Goal: Task Accomplishment & Management: Complete application form

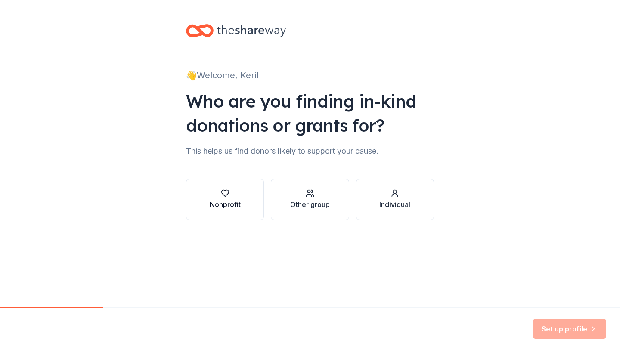
click at [230, 207] on div "Nonprofit" at bounding box center [225, 204] width 31 height 10
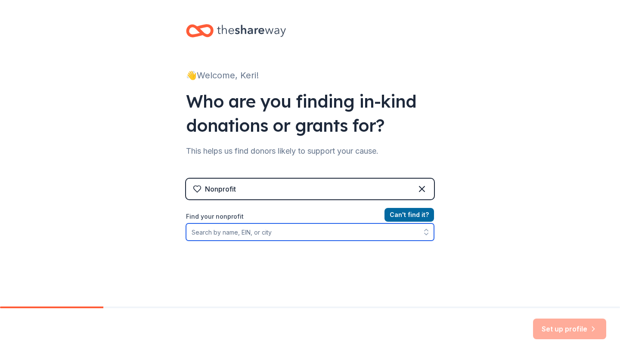
click at [288, 229] on input "Find your nonprofit" at bounding box center [310, 231] width 248 height 17
paste input "47-2302499"
type input "47-2302499"
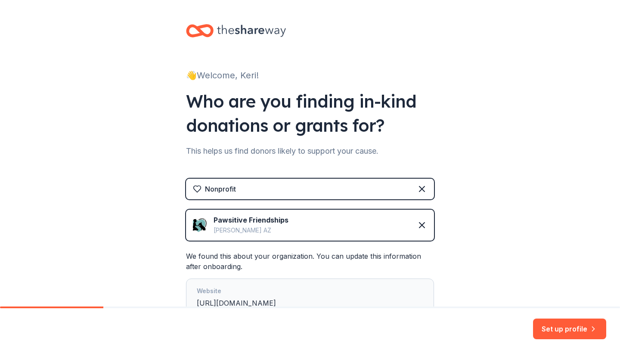
scroll to position [62, 0]
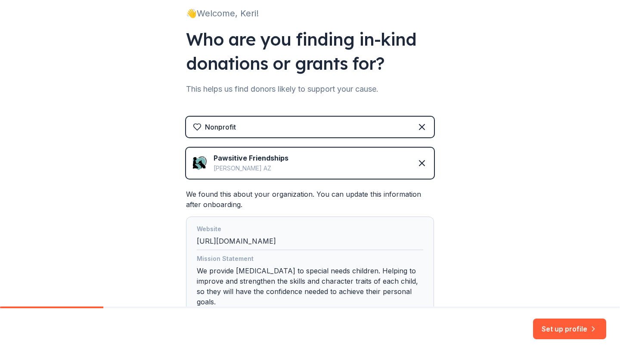
click at [200, 163] on img at bounding box center [200, 163] width 14 height 14
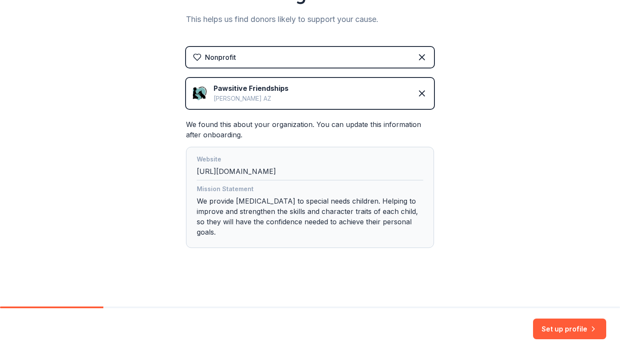
scroll to position [132, 0]
click at [195, 93] on img at bounding box center [200, 93] width 14 height 14
click at [567, 330] on button "Set up profile" at bounding box center [569, 328] width 73 height 21
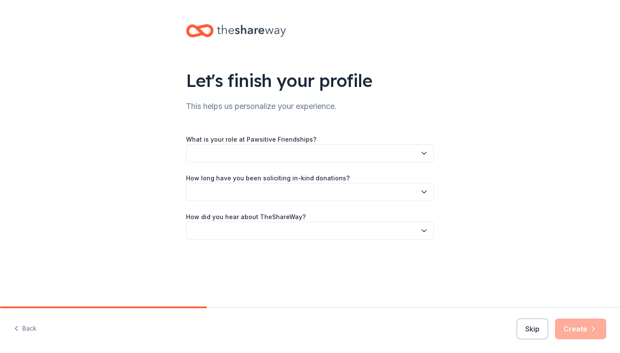
click at [417, 148] on button "button" at bounding box center [310, 153] width 248 height 18
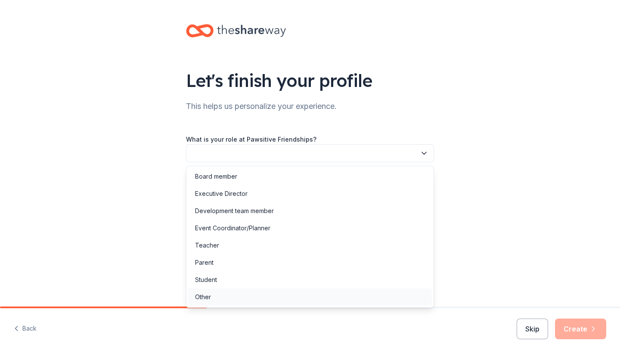
click at [241, 296] on div "Other" at bounding box center [310, 296] width 244 height 17
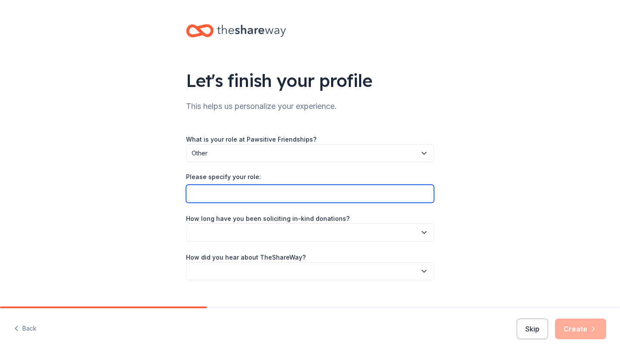
click at [310, 193] on input "Please specify your role:" at bounding box center [310, 194] width 248 height 18
click at [255, 195] on input "Administrative Asisstant" at bounding box center [310, 194] width 248 height 18
type input "Administrative Assistant"
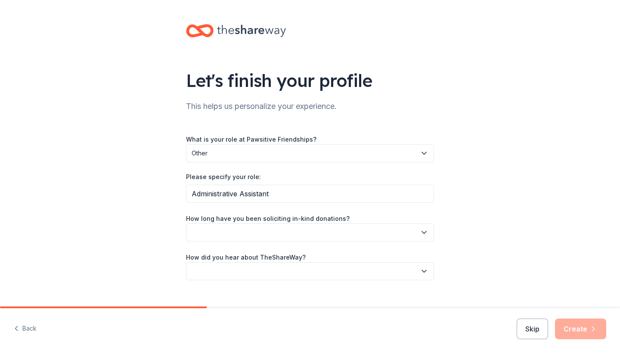
click at [262, 232] on button "button" at bounding box center [310, 232] width 248 height 18
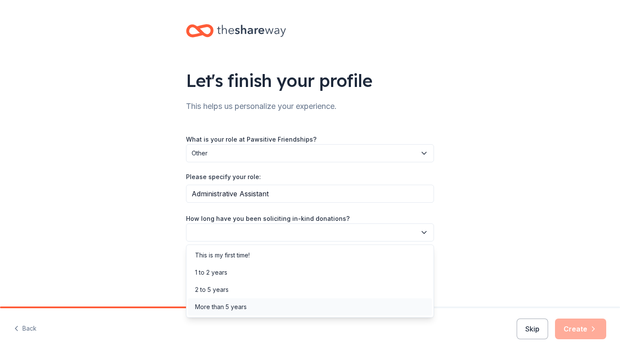
click at [237, 308] on div "More than 5 years" at bounding box center [221, 307] width 52 height 10
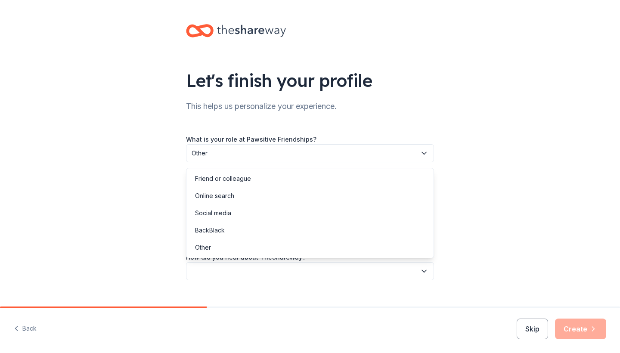
click at [282, 275] on button "button" at bounding box center [310, 271] width 248 height 18
click at [219, 197] on div "Online search" at bounding box center [214, 196] width 39 height 10
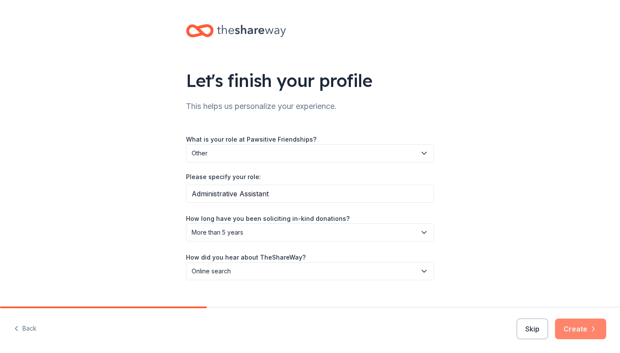
click at [576, 328] on button "Create" at bounding box center [580, 328] width 51 height 21
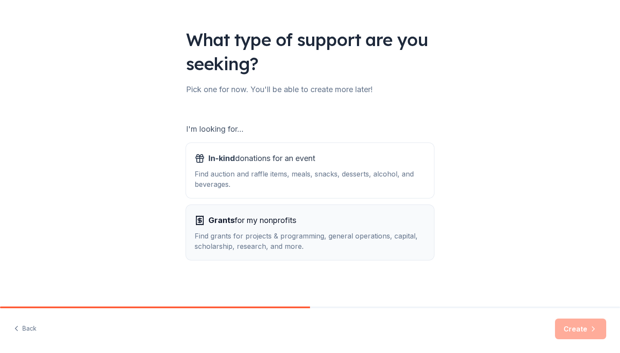
scroll to position [41, 0]
click at [343, 172] on div "Find auction and raffle items, meals, snacks, desserts, alcohol, and beverages." at bounding box center [310, 179] width 231 height 21
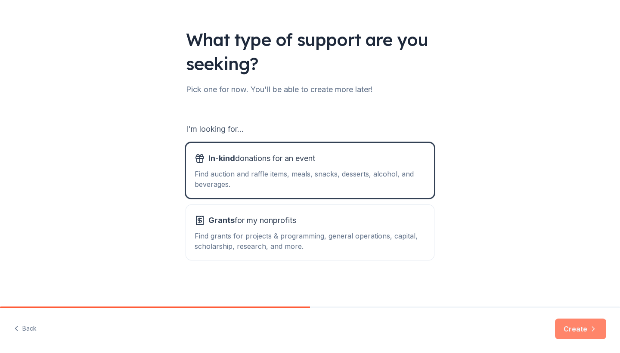
click at [578, 326] on button "Create" at bounding box center [580, 328] width 51 height 21
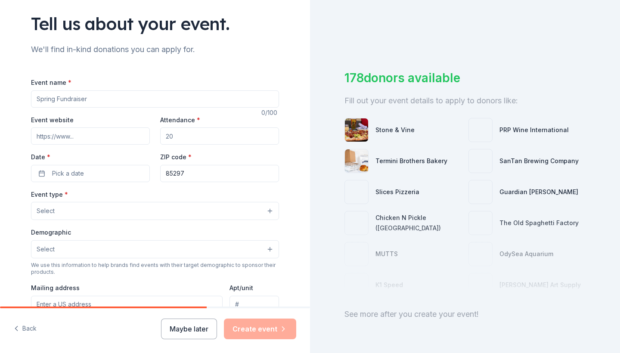
scroll to position [69, 0]
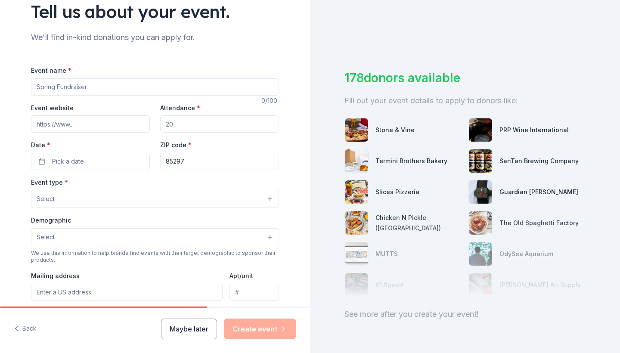
paste input "10th Annual REV’D UP for [MEDICAL_DATA] Car Show & Special Needs Resource Fair"
type input "10th Annual REV’D UP for [MEDICAL_DATA] Car Show & Special Needs Resource Fair"
click at [86, 122] on input "Event website" at bounding box center [90, 123] width 119 height 17
paste input "https://pawsitivefriendships.org/10th-annual-revd-up-for-autism/"
type input "https://pawsitivefriendships.org/10th-annual-revd-up-for-autism/"
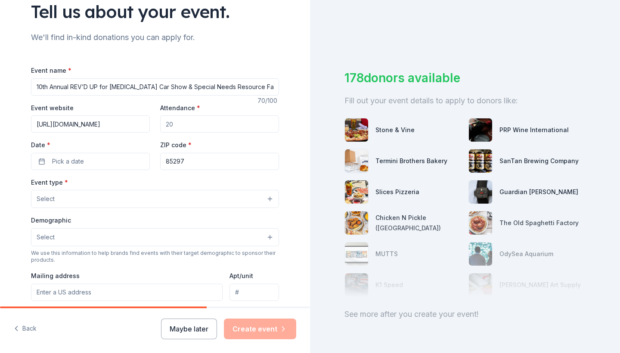
click at [185, 126] on input "Attendance *" at bounding box center [219, 123] width 119 height 17
click at [103, 159] on button "Pick a date" at bounding box center [90, 161] width 119 height 17
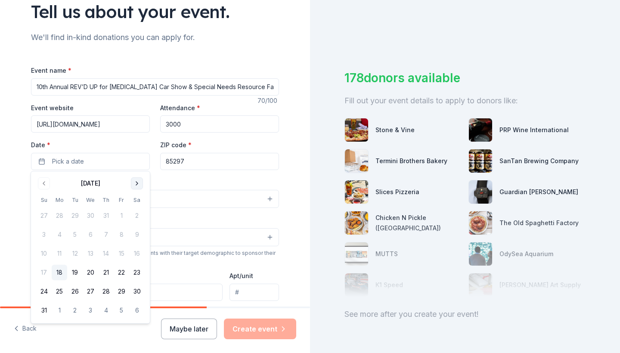
click at [139, 182] on button "Go to next month" at bounding box center [137, 183] width 12 height 12
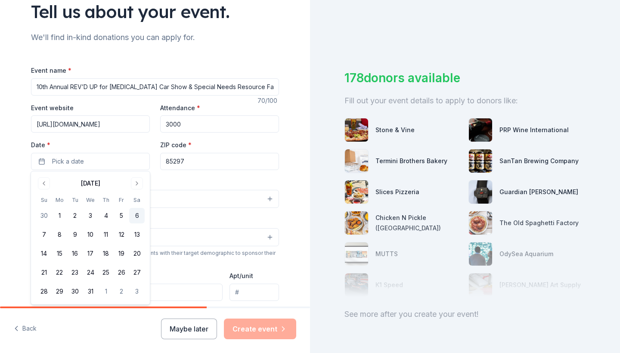
click at [137, 218] on button "6" at bounding box center [136, 215] width 15 height 15
click at [170, 126] on input "3000" at bounding box center [219, 123] width 119 height 17
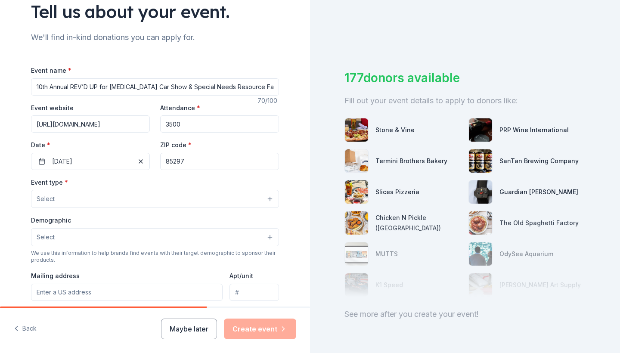
type input "3500"
click at [121, 201] on button "Select" at bounding box center [155, 199] width 248 height 18
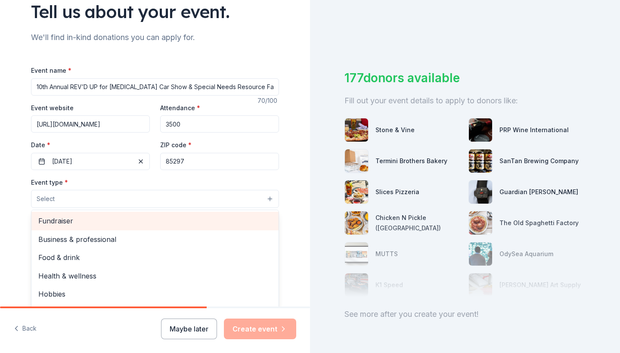
click at [95, 224] on span "Fundraiser" at bounding box center [154, 220] width 233 height 11
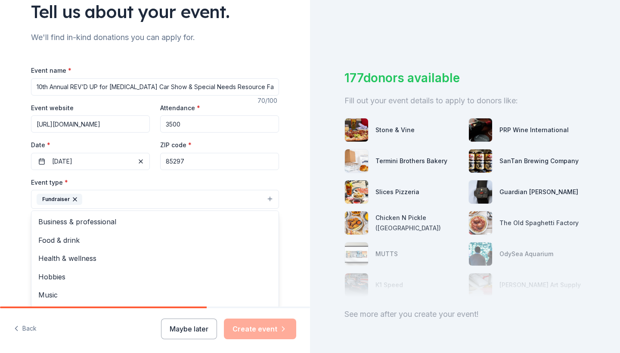
click at [189, 156] on div "Event name * 10th Annual REV’D UP for Autism Car Show & Special Needs Resource …" at bounding box center [155, 264] width 248 height 398
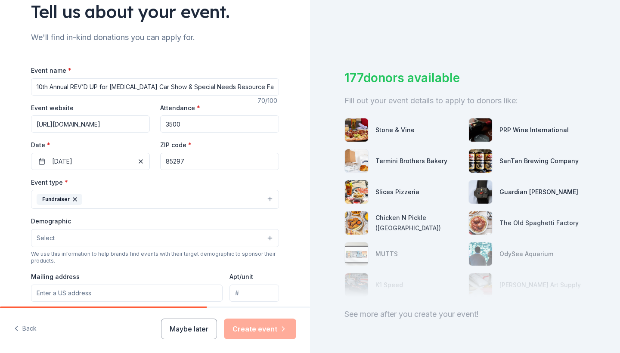
click at [200, 160] on input "85297" at bounding box center [219, 161] width 119 height 17
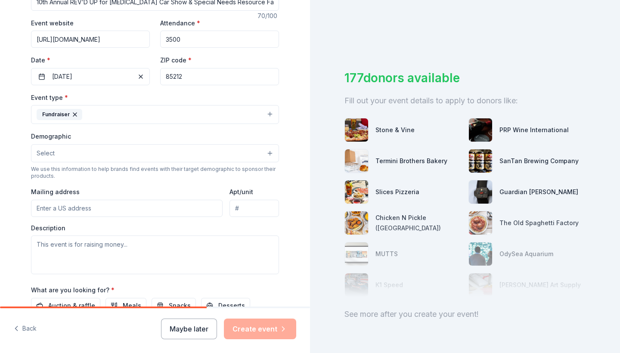
scroll to position [172, 0]
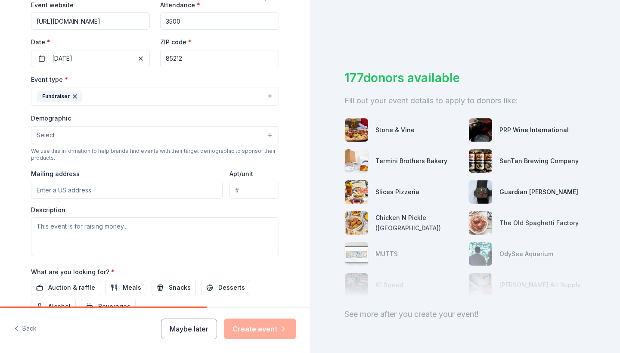
type input "85212"
click at [238, 134] on button "Select" at bounding box center [155, 135] width 248 height 18
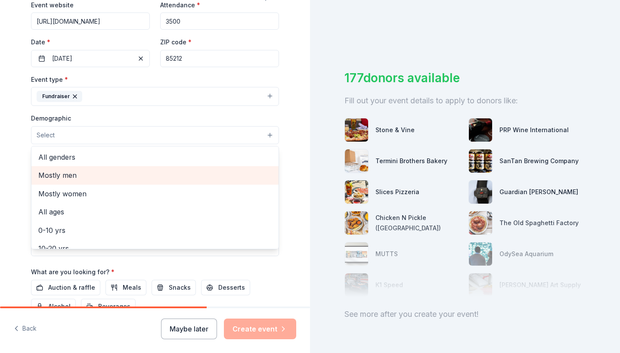
scroll to position [0, 0]
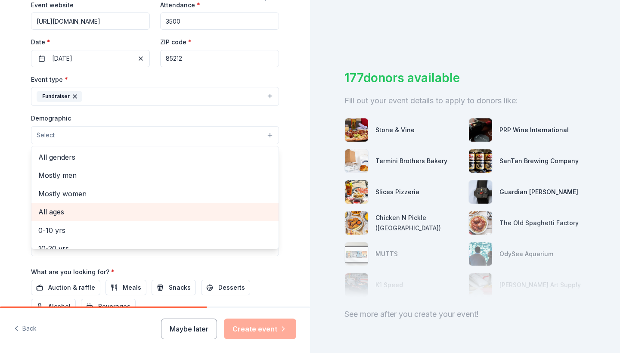
click at [105, 212] on span "All ages" at bounding box center [154, 211] width 233 height 11
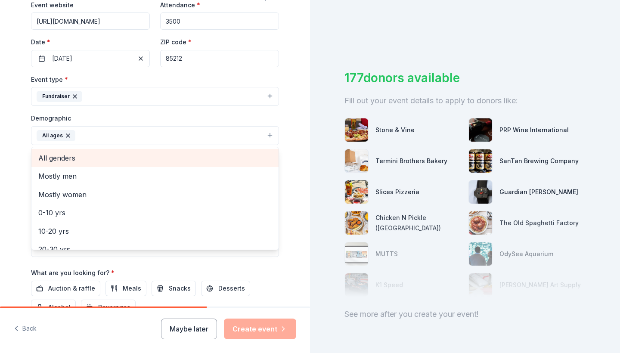
click at [162, 157] on span "All genders" at bounding box center [154, 157] width 233 height 11
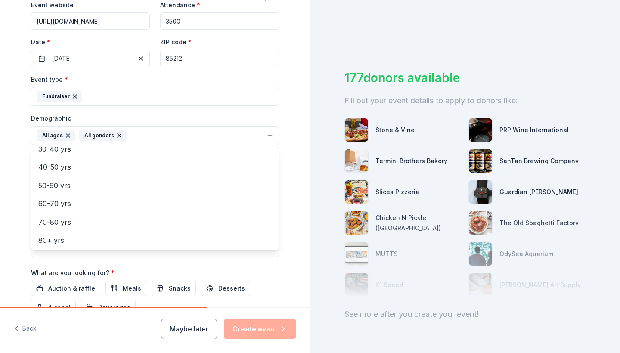
scroll to position [100, 0]
click at [118, 113] on div "Demographic All ages All genders Mostly men Mostly women 0-10 yrs 10-20 yrs 20-…" at bounding box center [155, 129] width 248 height 32
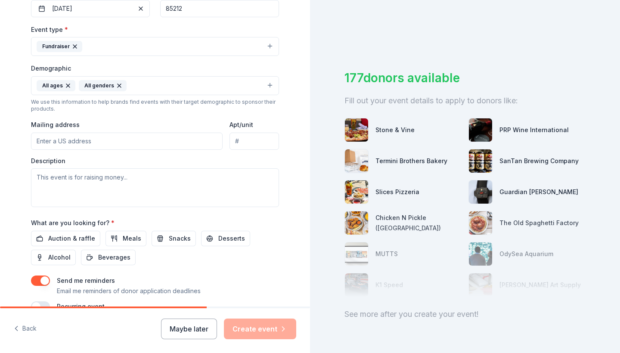
scroll to position [225, 0]
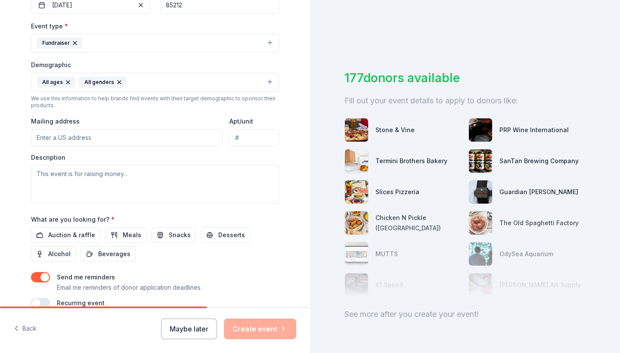
paste input "3317 S Higley Rd"
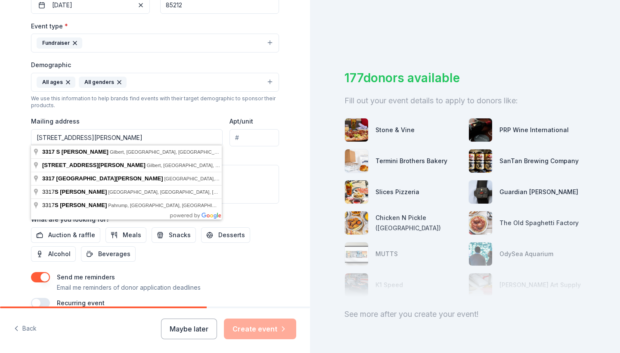
click at [161, 137] on input "3317 S Higley Rd" at bounding box center [126, 137] width 191 height 17
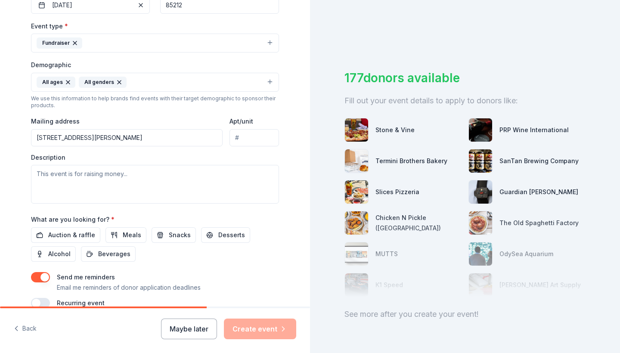
click at [164, 133] on input "3317 South Higley Road, Gilbert, AZ, 85295" at bounding box center [126, 137] width 191 height 17
click at [174, 135] on input "3317 South Higley Road, Gilbert, AZ, 85295" at bounding box center [126, 137] width 191 height 17
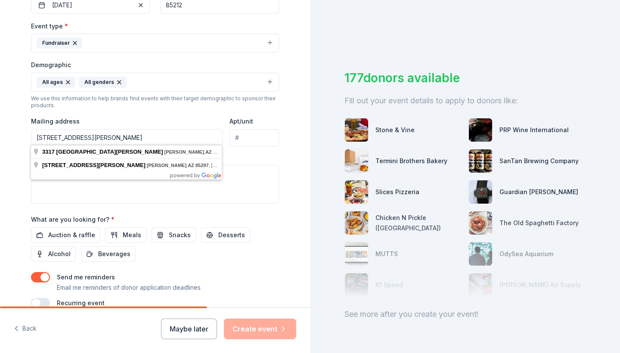
type input "3317 South Higley Road, Gilbert, AZ, 85297"
click at [246, 133] on input "Apt/unit" at bounding box center [253, 137] width 49 height 17
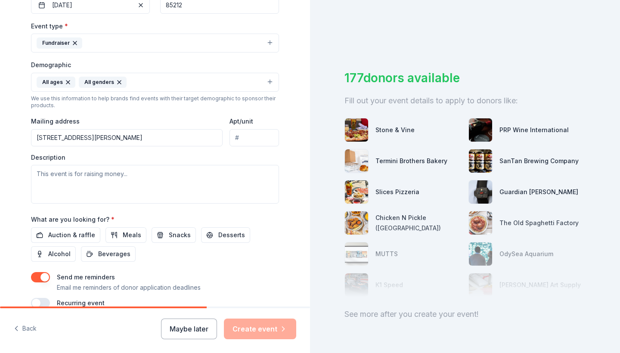
click at [254, 139] on input "Apt/unit" at bounding box center [253, 137] width 49 height 17
paste input "114-778"
click at [235, 136] on input "114-778" at bounding box center [253, 137] width 49 height 17
type input "#114-778"
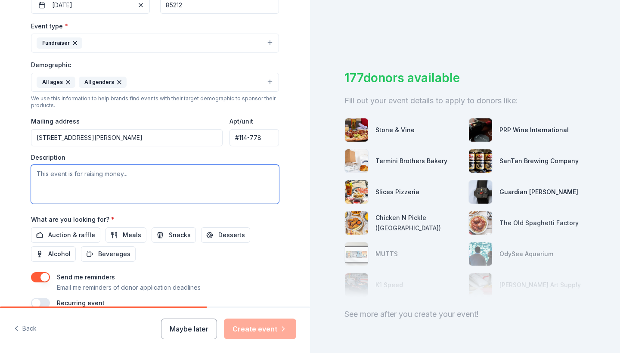
click at [179, 181] on textarea at bounding box center [155, 184] width 248 height 39
click at [136, 175] on textarea at bounding box center [155, 184] width 248 height 39
paste textarea "The proceeds raised from this event help to provide skill development to 2,300 …"
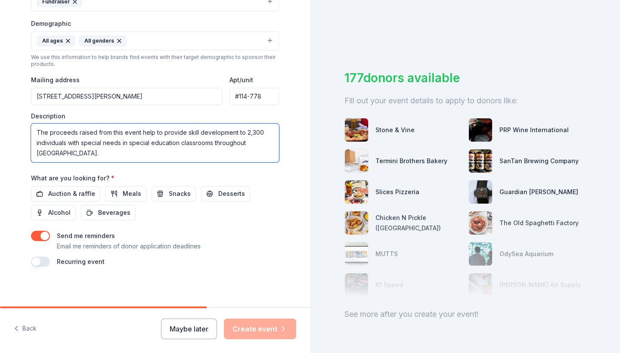
scroll to position [266, 0]
type textarea "The proceeds raised from this event help to provide skill development to 2,300 …"
click at [78, 195] on span "Auction & raffle" at bounding box center [71, 194] width 47 height 10
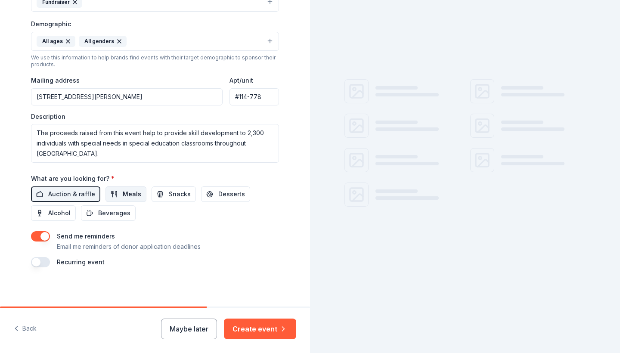
click at [123, 193] on span "Meals" at bounding box center [132, 194] width 19 height 10
click at [174, 195] on span "Snacks" at bounding box center [180, 194] width 22 height 10
click at [208, 195] on button "Desserts" at bounding box center [225, 193] width 49 height 15
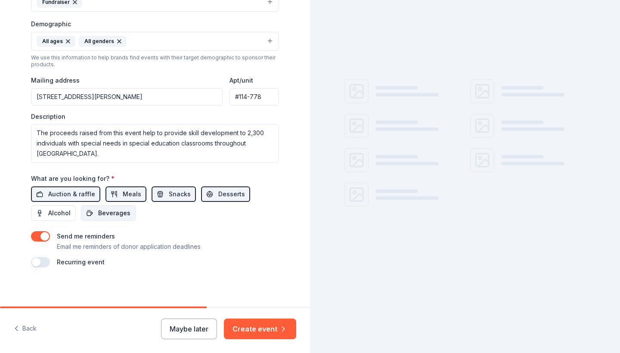
click at [98, 215] on span "Beverages" at bounding box center [114, 213] width 32 height 10
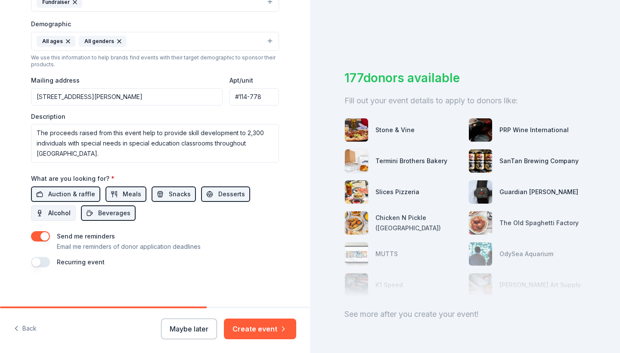
click at [58, 210] on span "Alcohol" at bounding box center [59, 213] width 22 height 10
click at [266, 329] on button "Create event" at bounding box center [260, 328] width 72 height 21
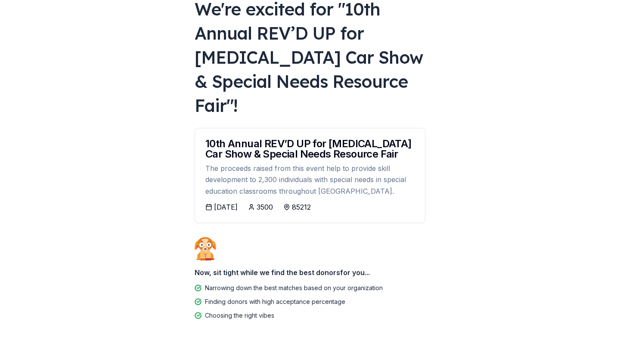
scroll to position [57, 0]
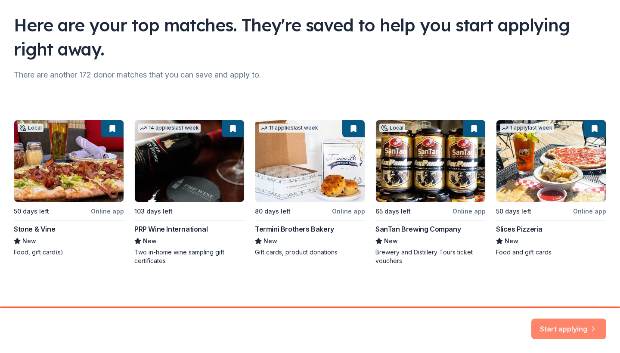
click at [575, 327] on button "Start applying" at bounding box center [568, 323] width 75 height 21
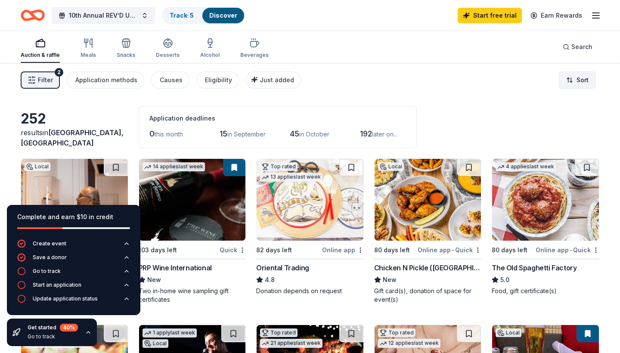
click at [567, 85] on html "3317 South Higley Road Gilbert , AZ 85297 , USA 3317 Higley Road Gilbert , AZ 8…" at bounding box center [310, 176] width 620 height 353
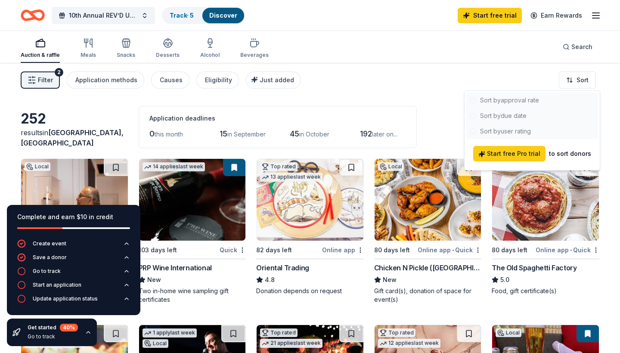
click at [398, 93] on html "3317 South Higley Road Gilbert , AZ 85297 , USA 3317 Higley Road Gilbert , AZ 8…" at bounding box center [310, 176] width 620 height 353
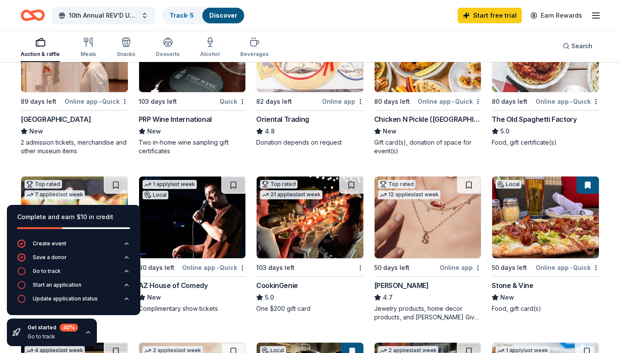
scroll to position [141, 0]
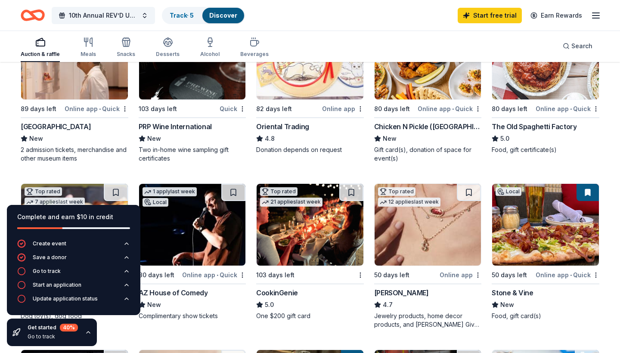
click at [544, 89] on img at bounding box center [545, 59] width 107 height 82
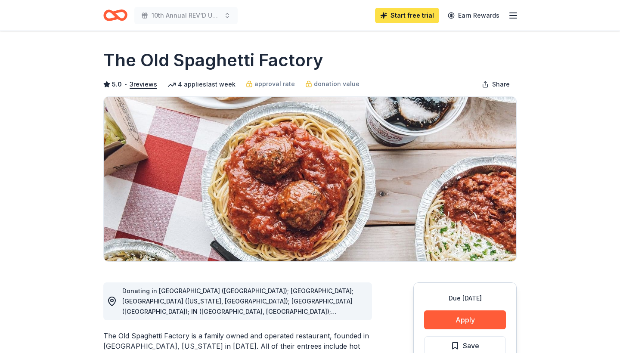
click at [418, 16] on link "Start free trial" at bounding box center [407, 15] width 64 height 15
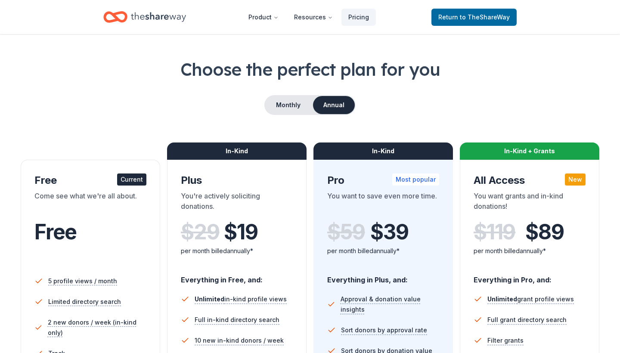
scroll to position [25, 0]
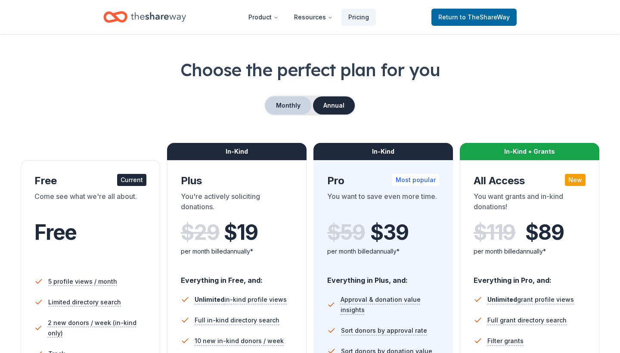
click at [294, 103] on button "Monthly" at bounding box center [288, 105] width 46 height 18
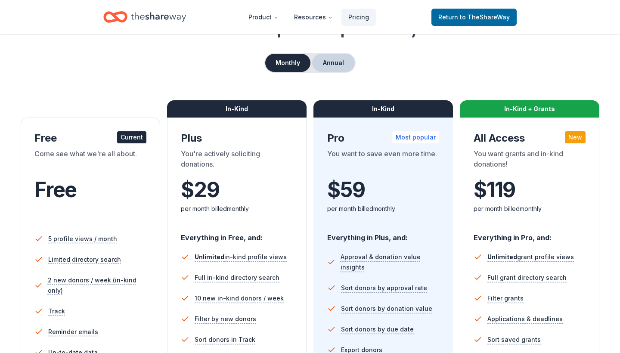
scroll to position [60, 0]
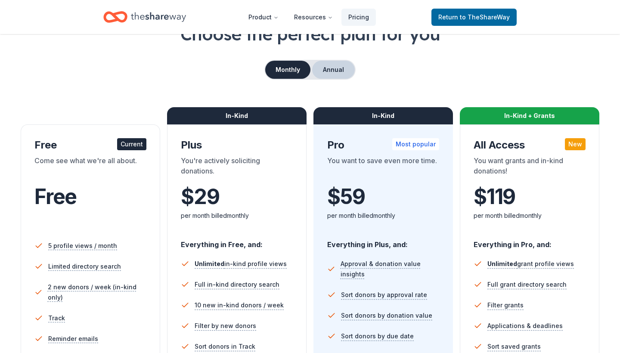
click at [334, 68] on button "Annual" at bounding box center [333, 70] width 43 height 18
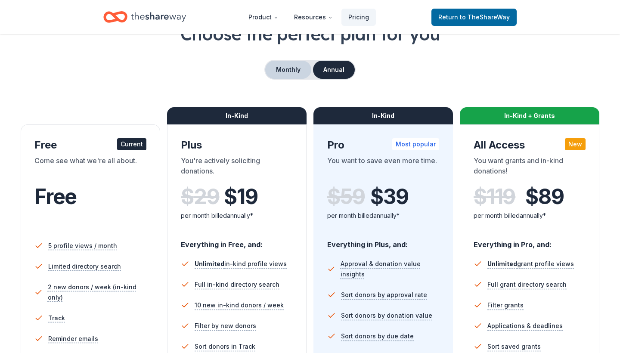
click at [288, 70] on button "Monthly" at bounding box center [288, 70] width 46 height 18
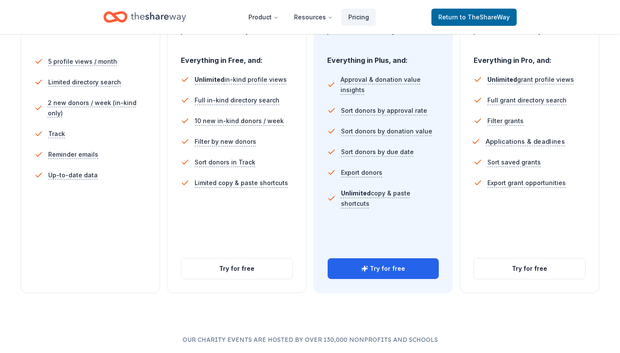
scroll to position [256, 0]
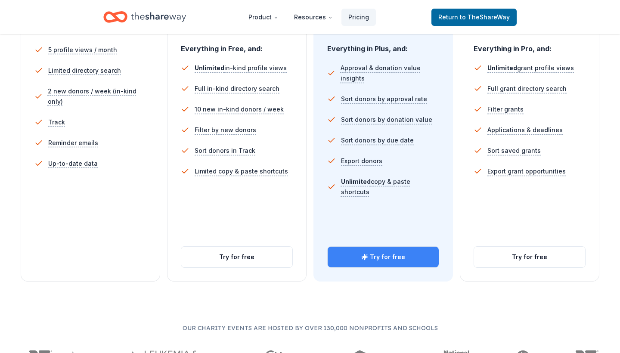
click at [401, 257] on button "Try for free" at bounding box center [382, 257] width 111 height 21
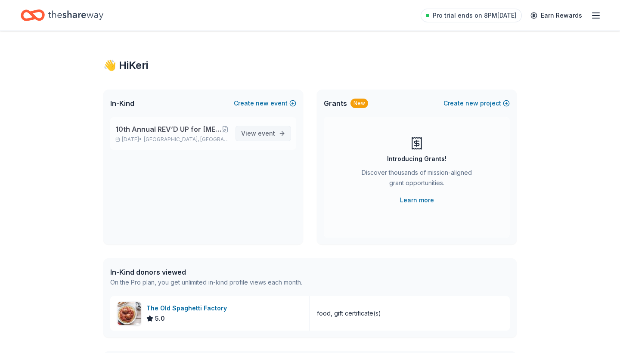
click at [259, 133] on span "event" at bounding box center [266, 133] width 17 height 7
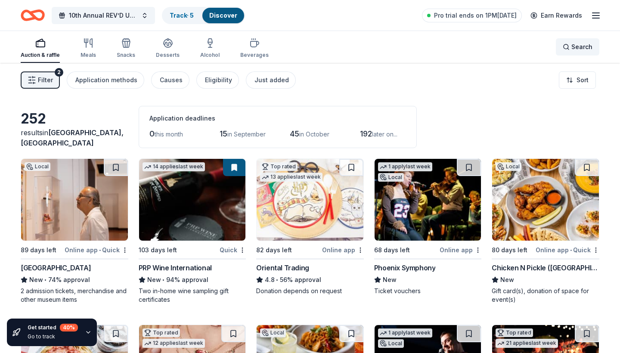
click at [572, 46] on span "Search" at bounding box center [581, 47] width 21 height 10
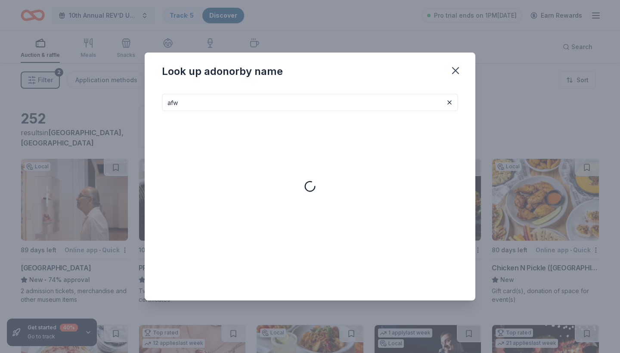
type input "afw"
click at [187, 104] on input "afw" at bounding box center [310, 102] width 296 height 17
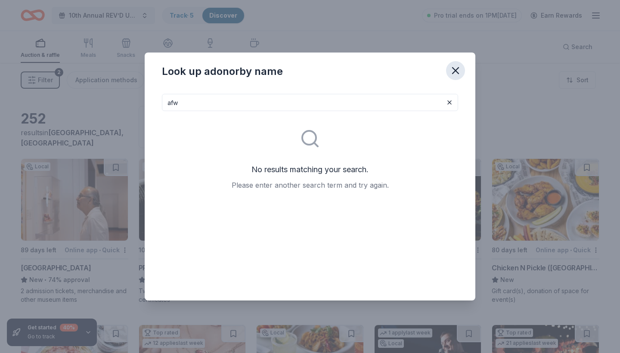
click at [456, 69] on icon "button" at bounding box center [455, 71] width 6 height 6
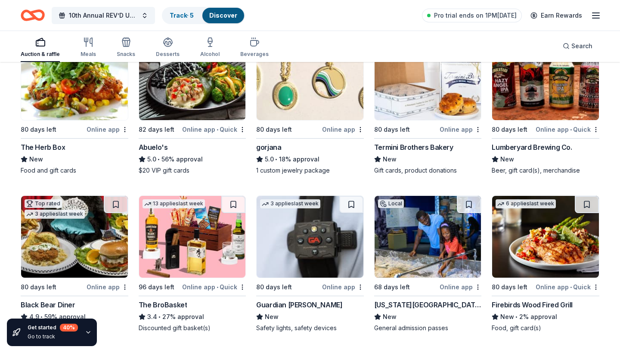
scroll to position [1436, 0]
